Goal: Information Seeking & Learning: Learn about a topic

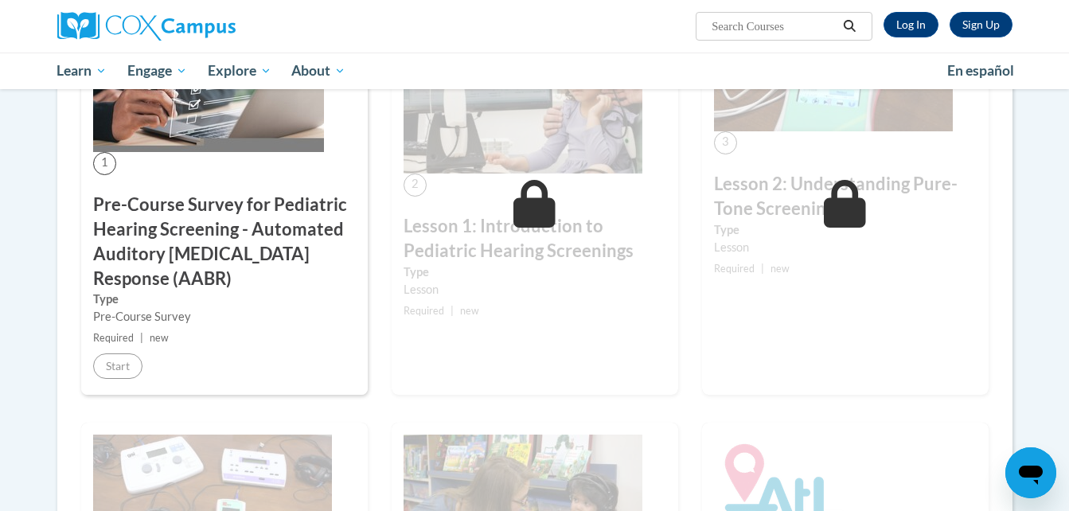
scroll to position [383, 0]
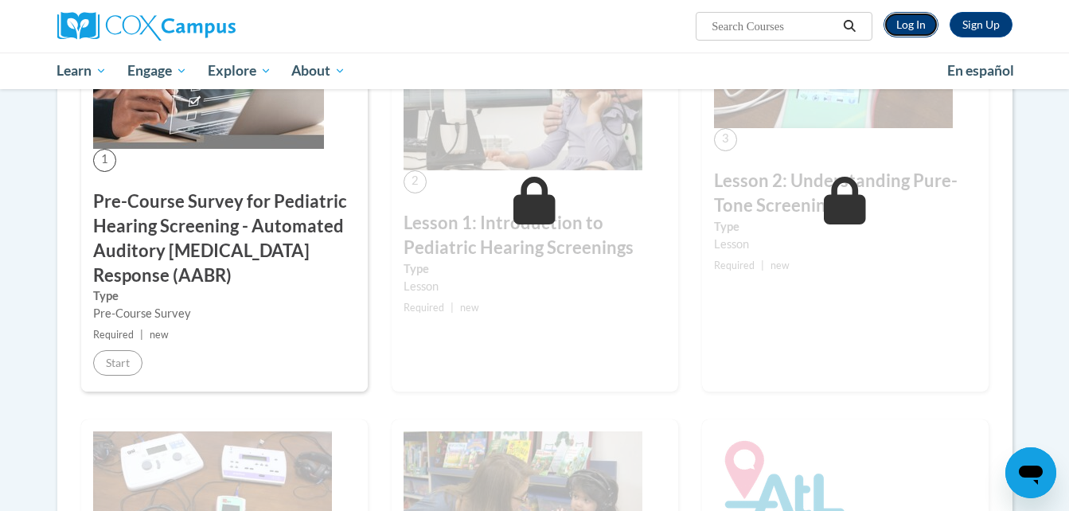
click at [910, 27] on link "Log In" at bounding box center [911, 24] width 55 height 25
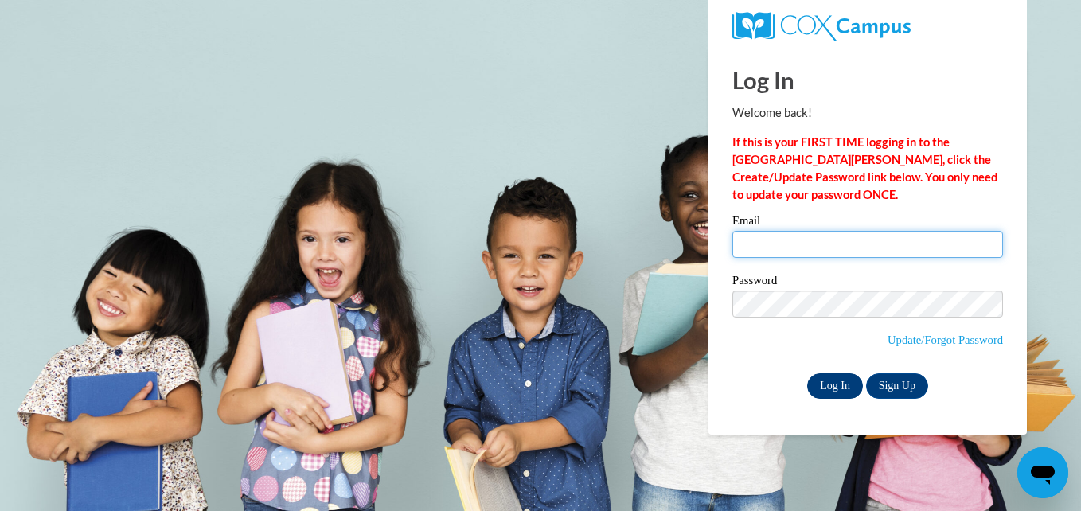
type input "lmarshall@townscountyschools.org"
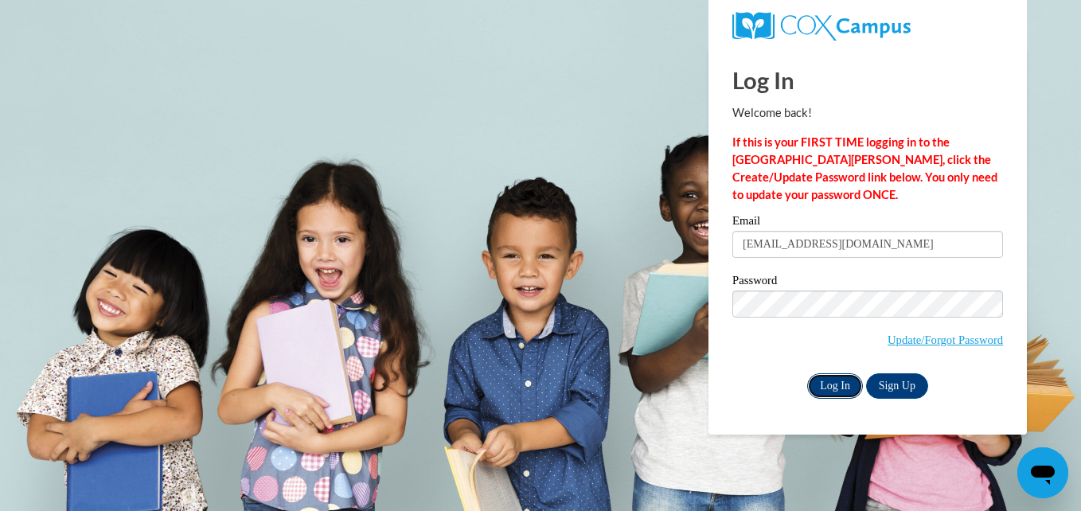
click at [849, 379] on input "Log In" at bounding box center [835, 385] width 56 height 25
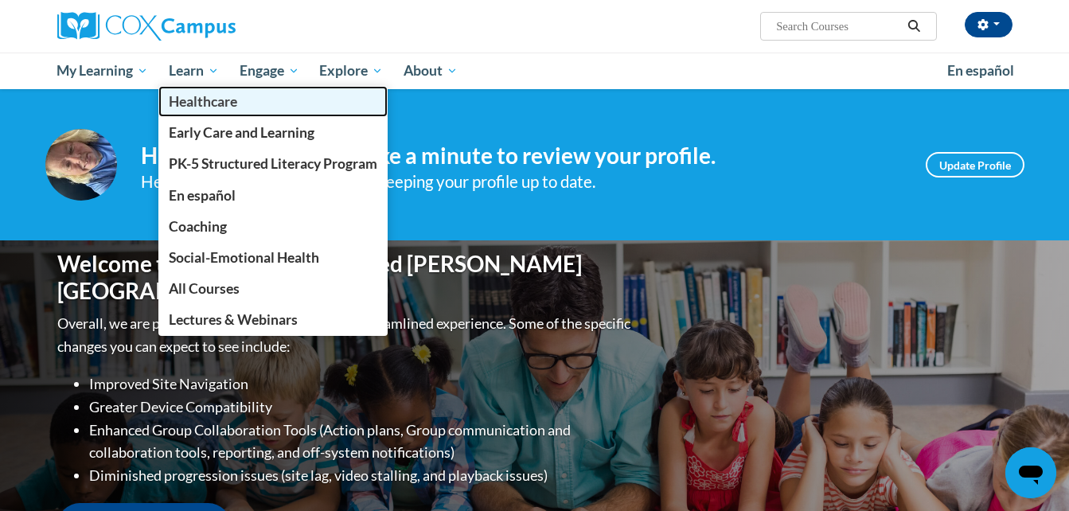
click at [203, 99] on span "Healthcare" at bounding box center [203, 101] width 68 height 17
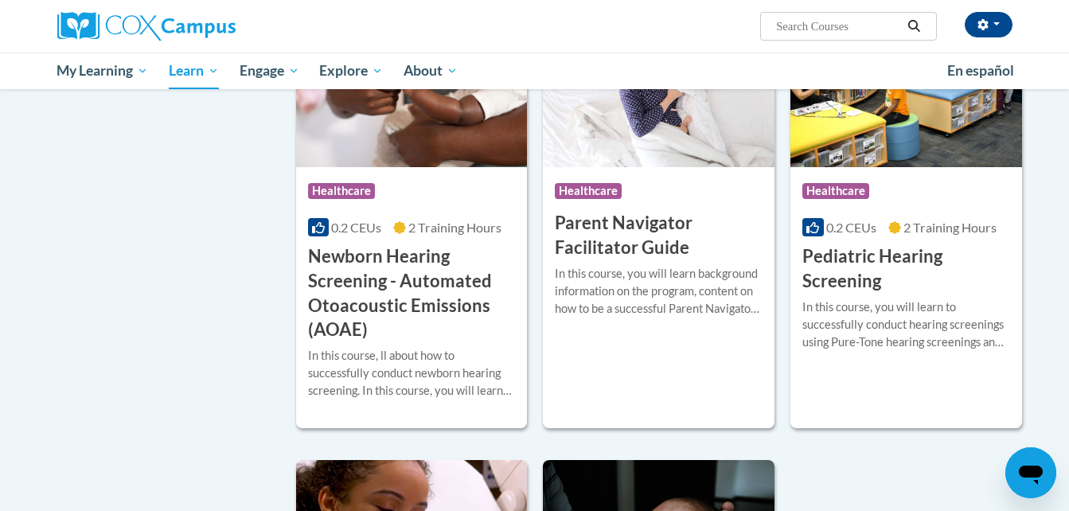
scroll to position [770, 0]
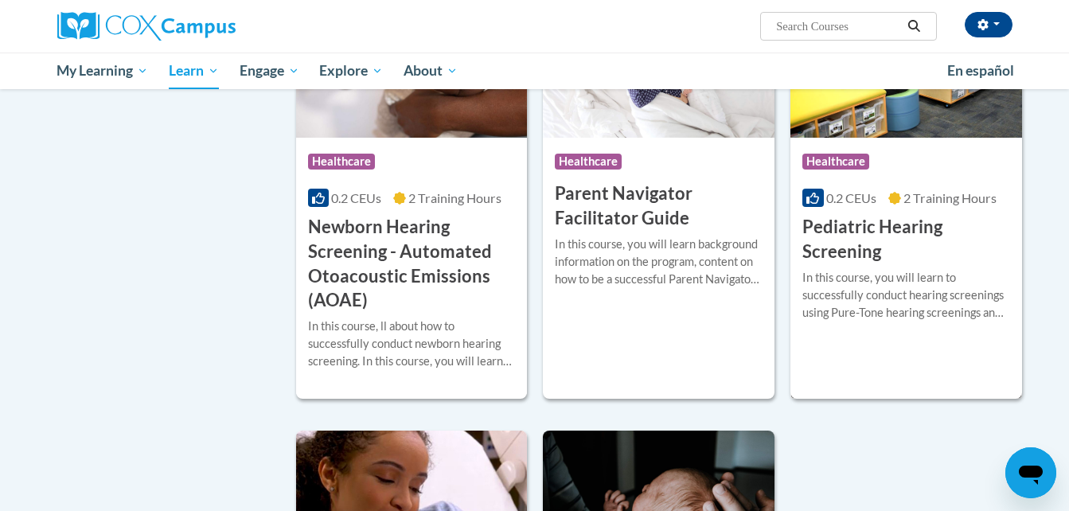
click at [872, 231] on h3 "Pediatric Hearing Screening" at bounding box center [907, 239] width 208 height 49
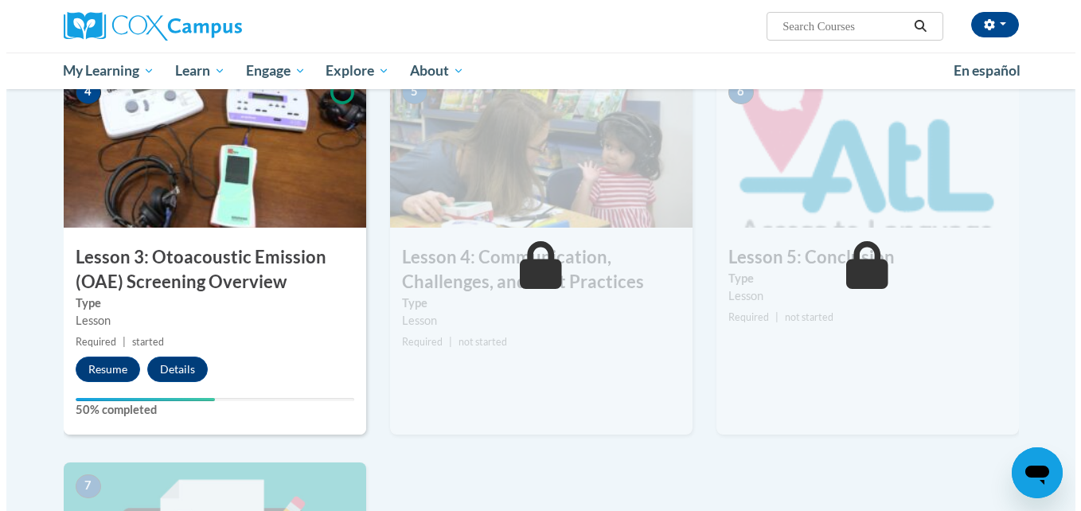
scroll to position [794, 0]
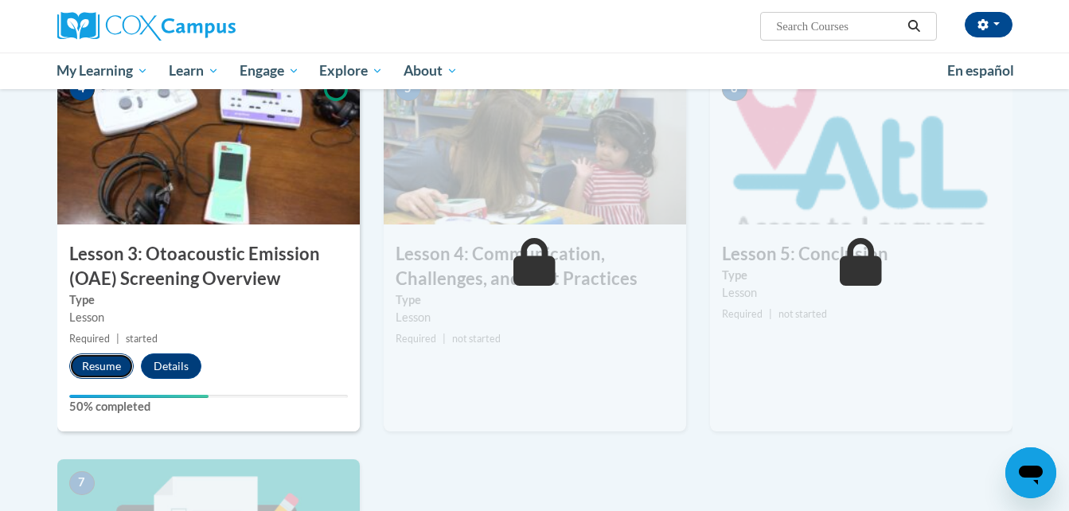
click at [100, 361] on button "Resume" at bounding box center [101, 365] width 64 height 25
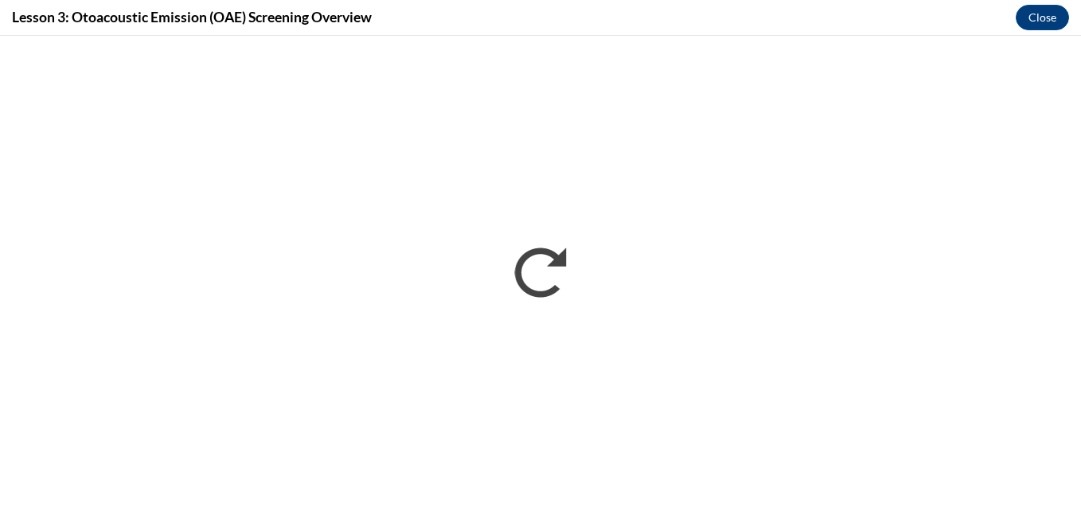
scroll to position [0, 0]
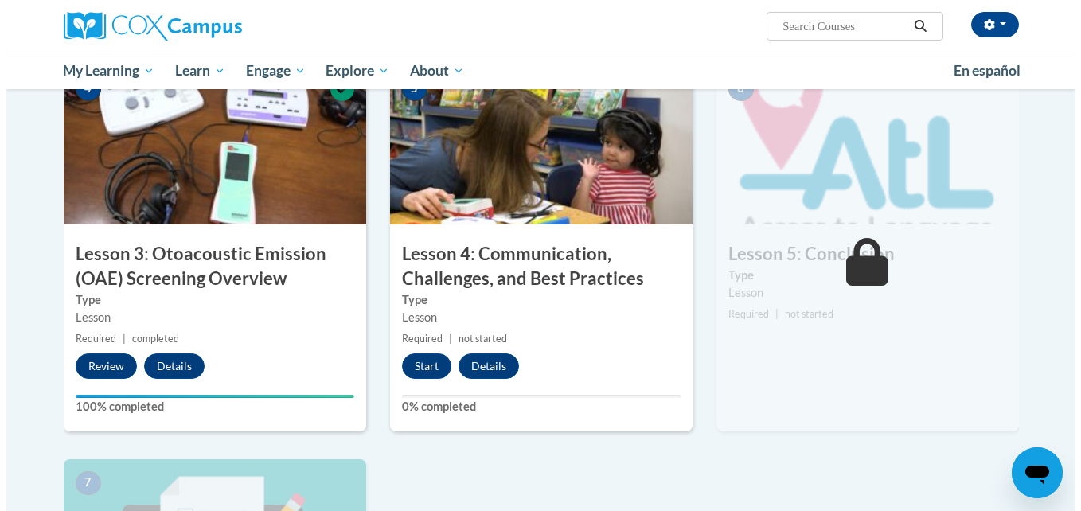
scroll to position [833, 0]
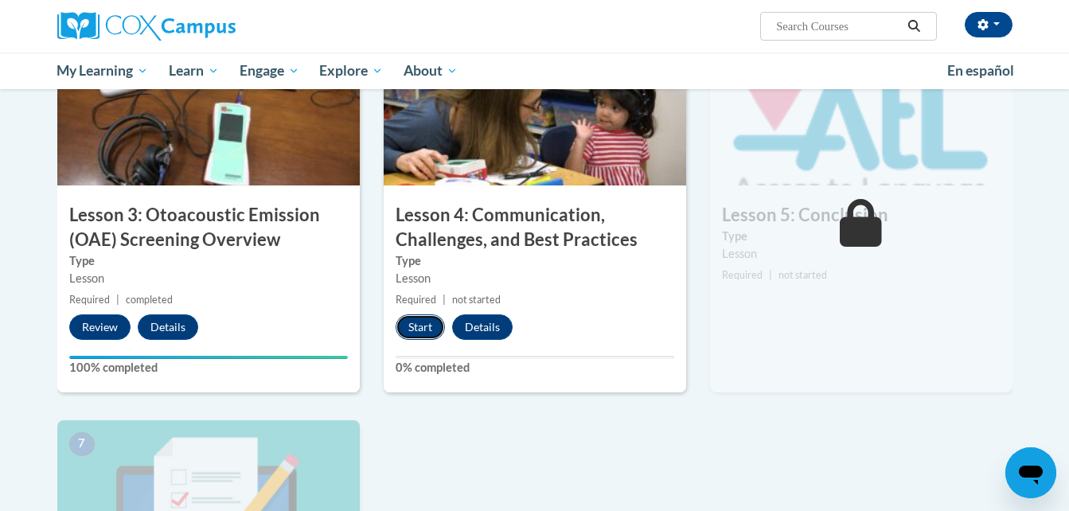
click at [414, 325] on button "Start" at bounding box center [420, 326] width 49 height 25
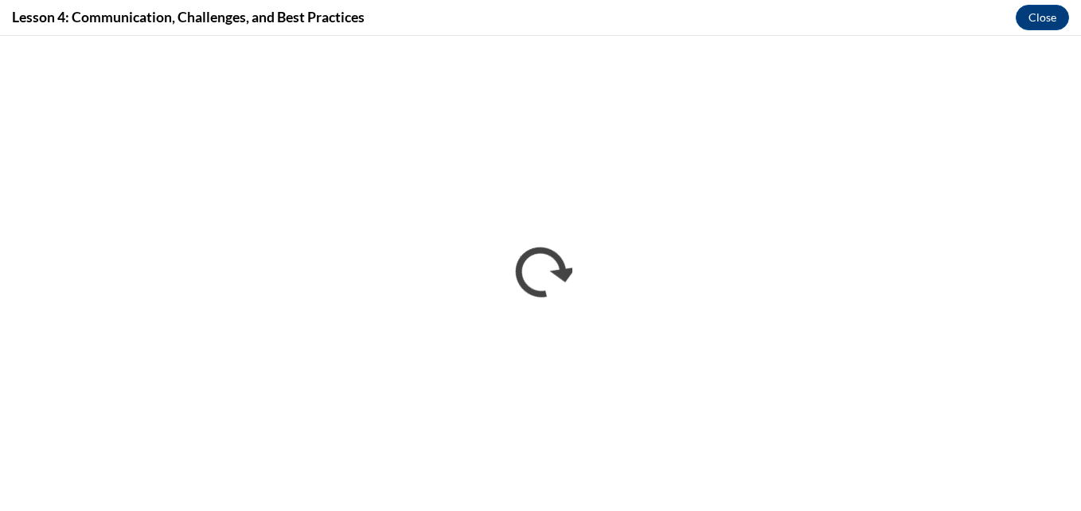
scroll to position [0, 0]
